Goal: Transaction & Acquisition: Purchase product/service

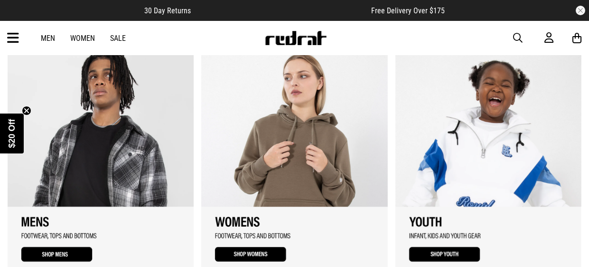
scroll to position [522, 0]
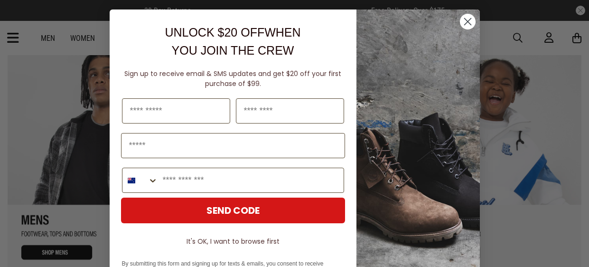
click at [466, 24] on circle "Close dialog" at bounding box center [467, 22] width 16 height 16
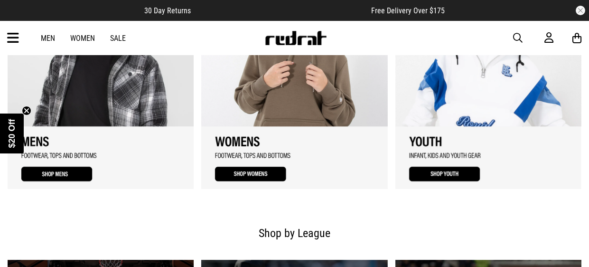
scroll to position [602, 0]
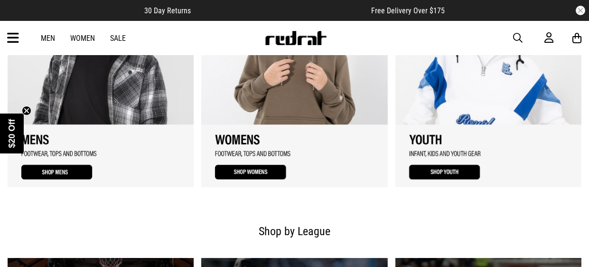
click at [264, 112] on link "2 / 3" at bounding box center [294, 78] width 186 height 218
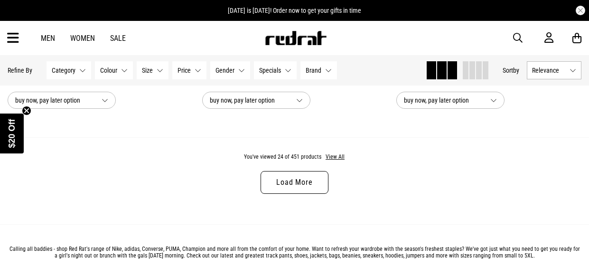
scroll to position [2675, 0]
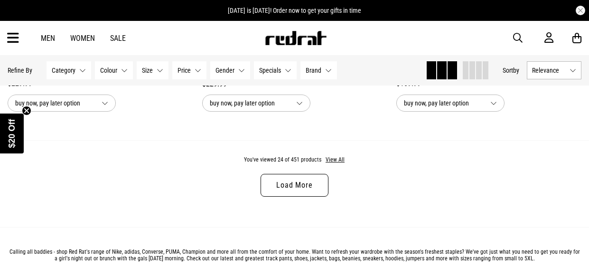
click at [275, 182] on link "Load More" at bounding box center [294, 185] width 67 height 23
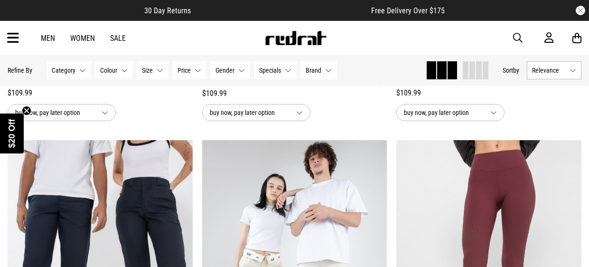
scroll to position [3663, 0]
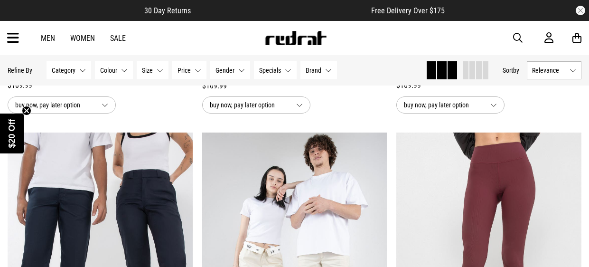
click at [70, 73] on span "Category" at bounding box center [64, 70] width 24 height 8
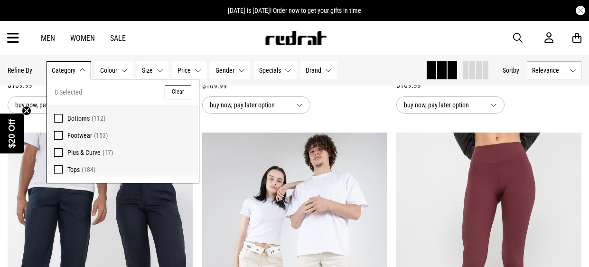
click at [58, 118] on span at bounding box center [58, 118] width 9 height 9
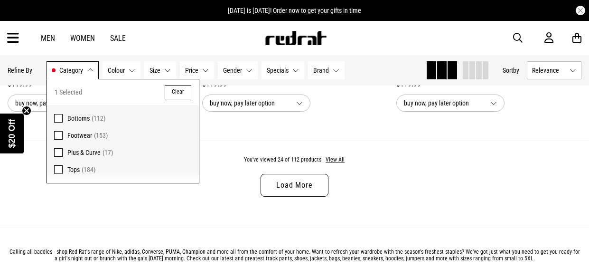
scroll to position [2672, 0]
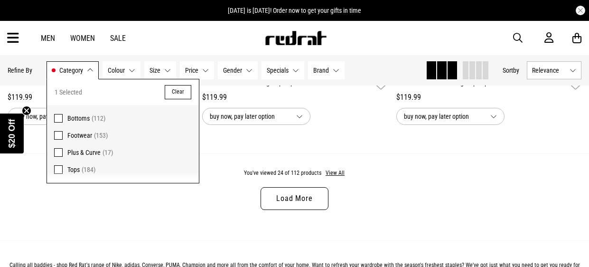
click at [84, 71] on button "Category Bottoms" at bounding box center [73, 70] width 52 height 18
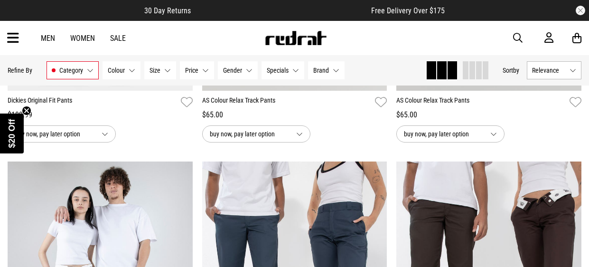
scroll to position [0, 0]
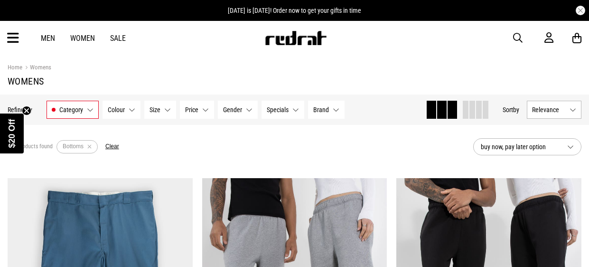
click at [8, 45] on icon at bounding box center [13, 38] width 12 height 16
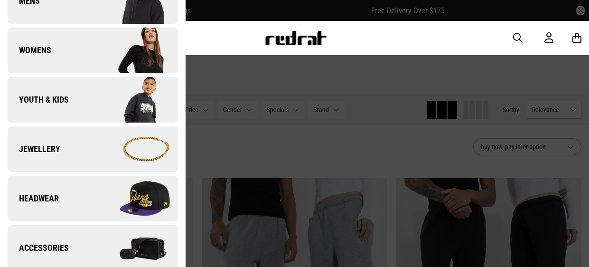
scroll to position [166, 0]
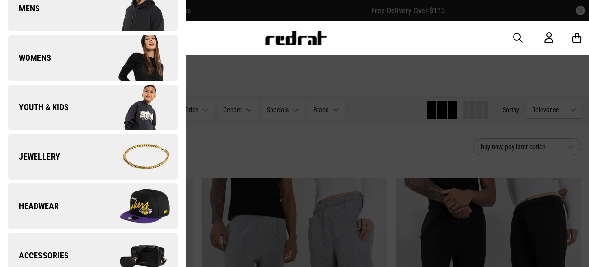
click at [92, 53] on link "Womens" at bounding box center [93, 58] width 170 height 46
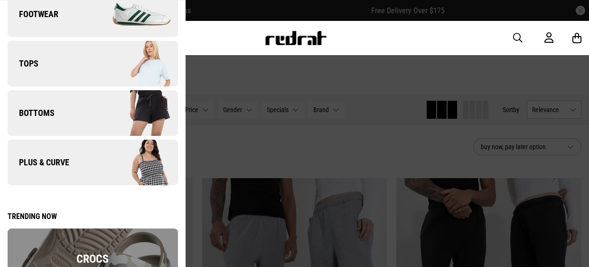
scroll to position [76, 0]
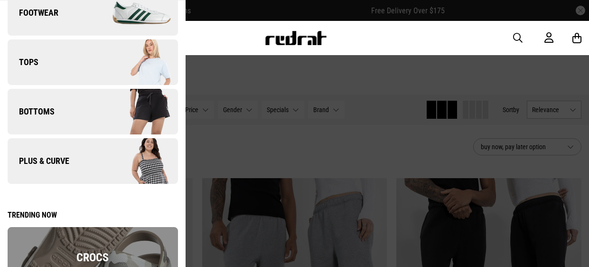
click at [91, 112] on link "Bottoms" at bounding box center [93, 112] width 170 height 46
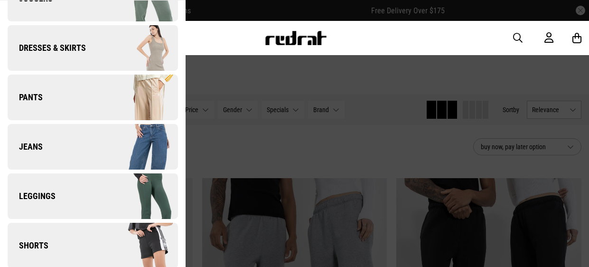
scroll to position [102, 0]
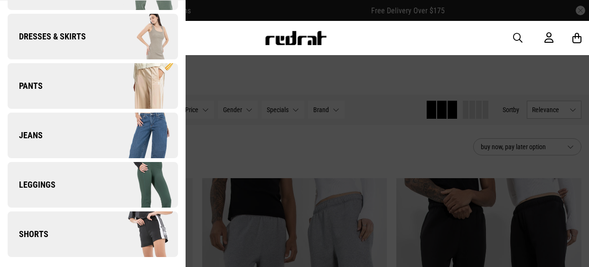
click at [114, 224] on img at bounding box center [135, 233] width 85 height 47
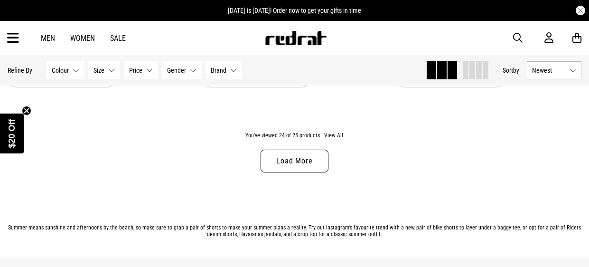
scroll to position [2696, 0]
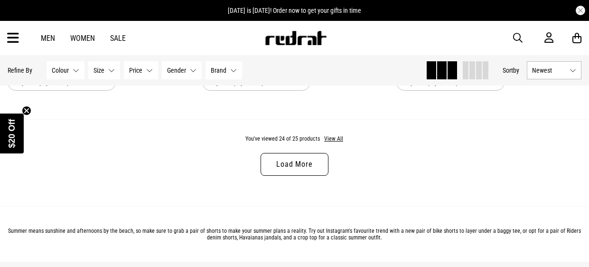
click at [298, 170] on link "Load More" at bounding box center [294, 164] width 67 height 23
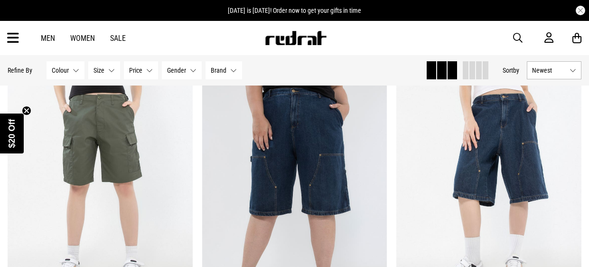
scroll to position [1092, 0]
